Goal: Information Seeking & Learning: Learn about a topic

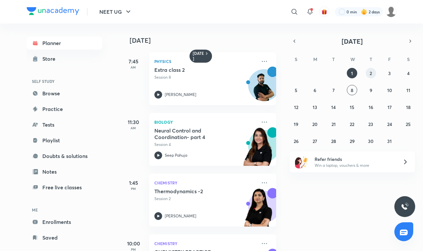
click at [373, 74] on button "2" at bounding box center [371, 73] width 10 height 10
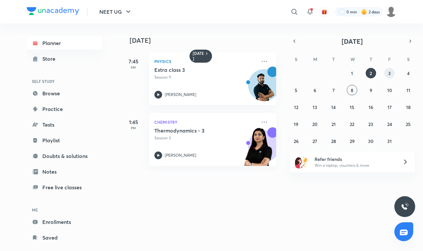
click at [387, 73] on button "3" at bounding box center [389, 73] width 10 height 10
click at [407, 73] on abbr "4" at bounding box center [408, 73] width 3 height 6
click at [293, 89] on button "5" at bounding box center [296, 90] width 10 height 10
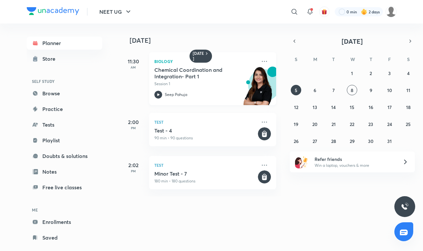
click at [217, 82] on p "Session 1" at bounding box center [205, 84] width 102 height 6
